Goal: Navigation & Orientation: Find specific page/section

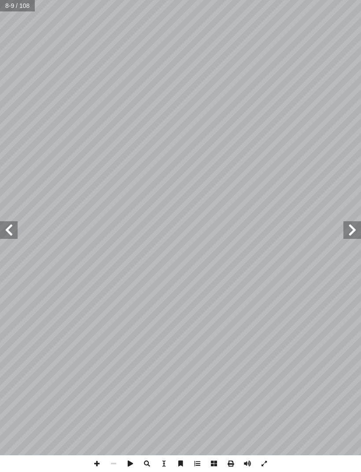
scroll to position [72, 0]
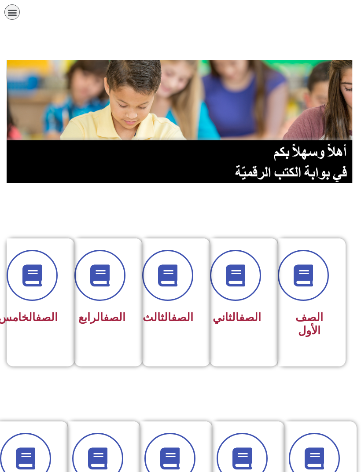
click at [110, 314] on link "الصف" at bounding box center [114, 317] width 22 height 13
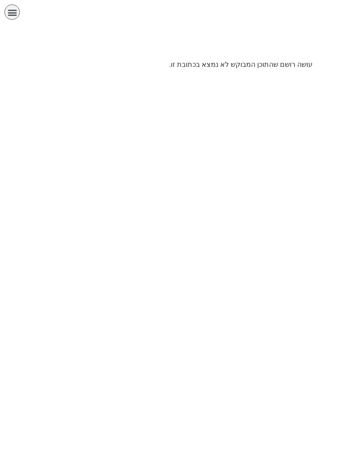
click at [15, 13] on icon "כפתור פתיחת תפריט" at bounding box center [12, 12] width 10 height 10
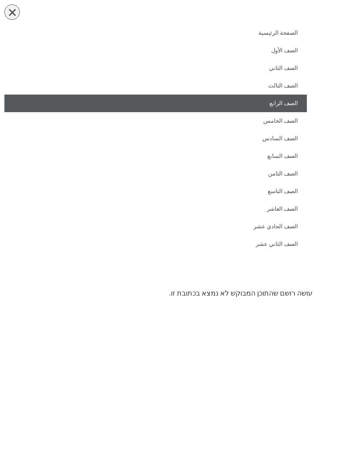
click at [289, 101] on link "الصف الرابع" at bounding box center [155, 104] width 302 height 18
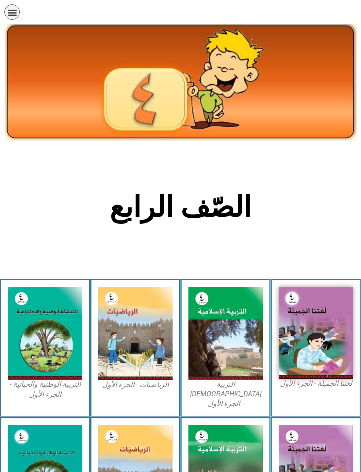
click at [50, 378] on img at bounding box center [45, 333] width 74 height 93
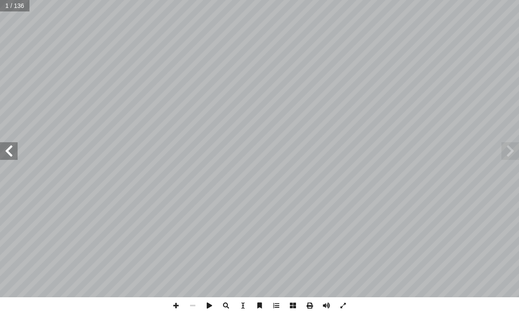
click at [14, 151] on span at bounding box center [9, 151] width 18 height 18
click at [16, 146] on span at bounding box center [9, 151] width 18 height 18
click at [16, 149] on span at bounding box center [9, 151] width 18 height 18
click at [16, 153] on span at bounding box center [9, 151] width 18 height 18
